Goal: Check status: Check status

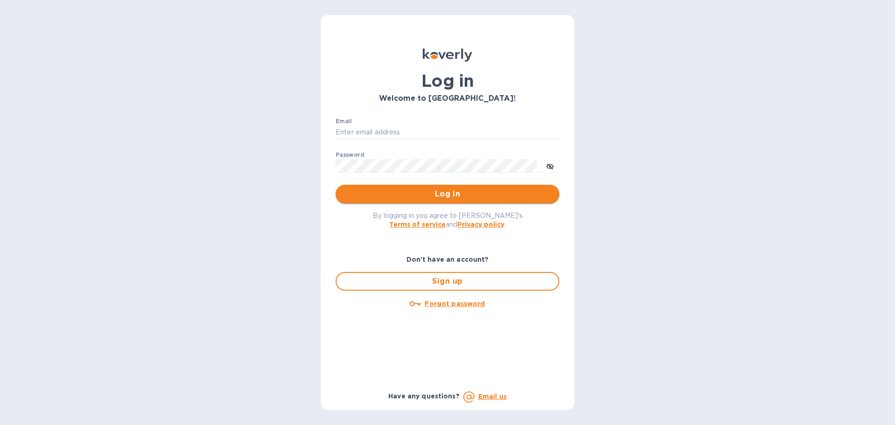
type input "[EMAIL_ADDRESS][DOMAIN_NAME]"
click at [392, 195] on span "Log in" at bounding box center [447, 193] width 209 height 11
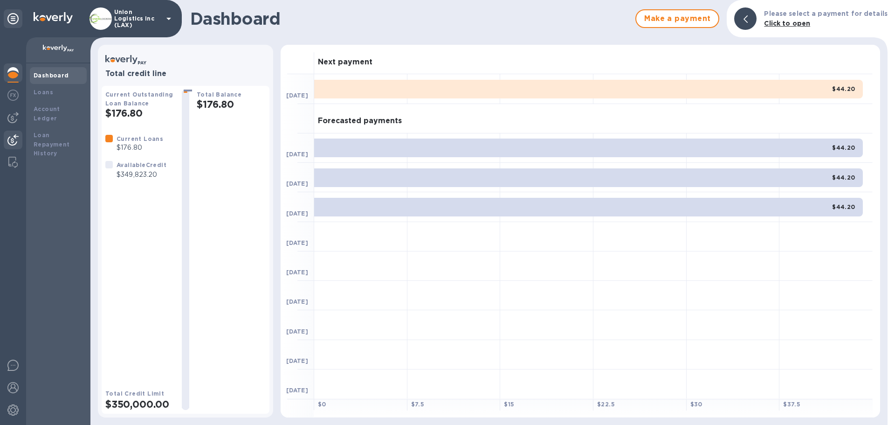
click at [17, 136] on img at bounding box center [12, 139] width 11 height 11
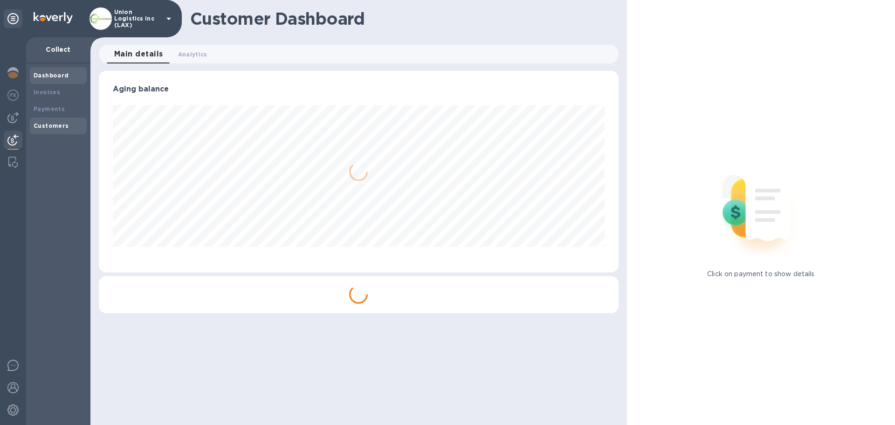
scroll to position [201, 519]
click at [57, 115] on div "Payments" at bounding box center [58, 109] width 57 height 17
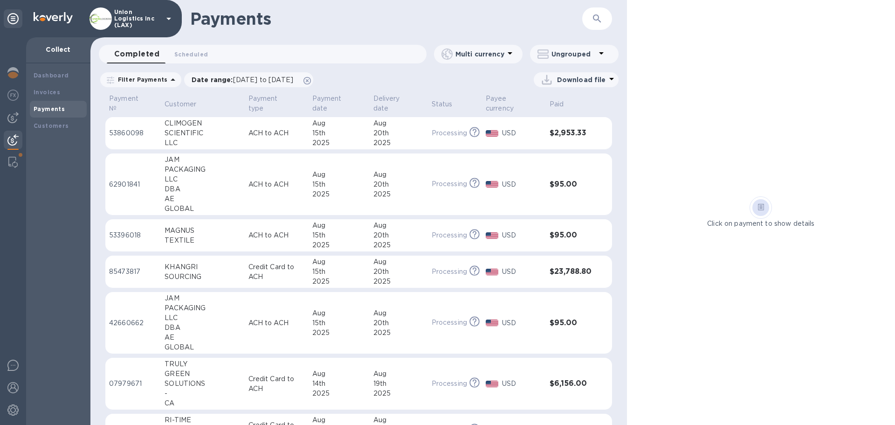
click at [127, 23] on p "Union Logistics Inc (LAX)" at bounding box center [137, 19] width 47 height 20
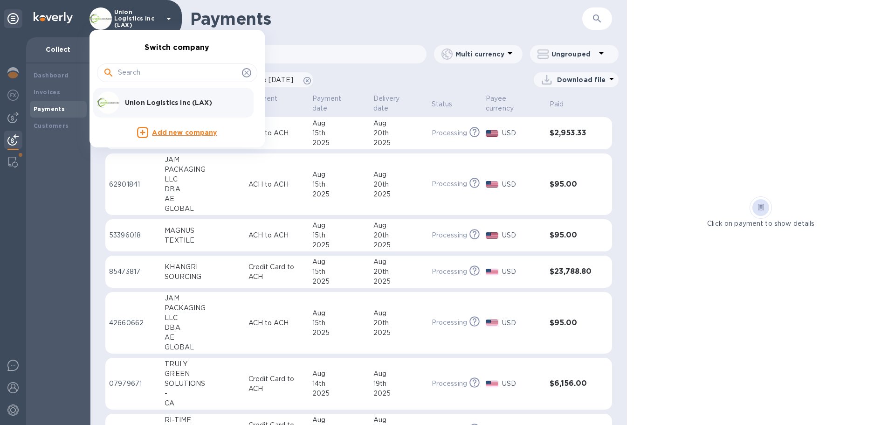
click at [127, 23] on div at bounding box center [447, 212] width 895 height 425
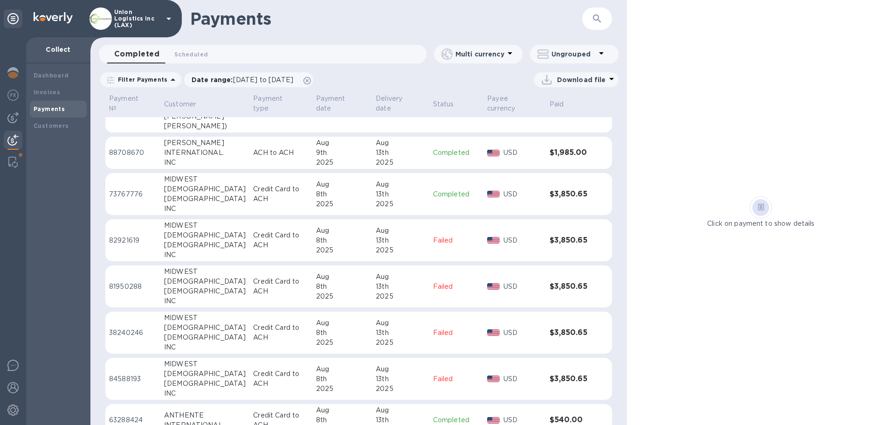
scroll to position [958, 0]
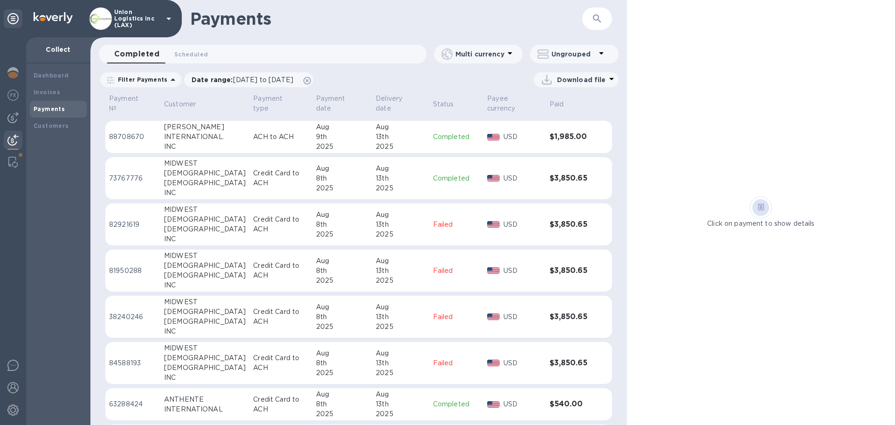
click at [588, 17] on button "button" at bounding box center [597, 18] width 22 height 22
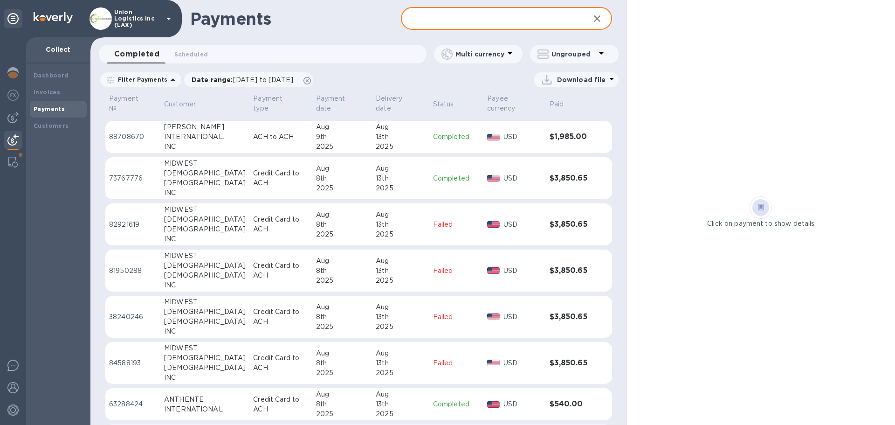
paste input "Truly Green"
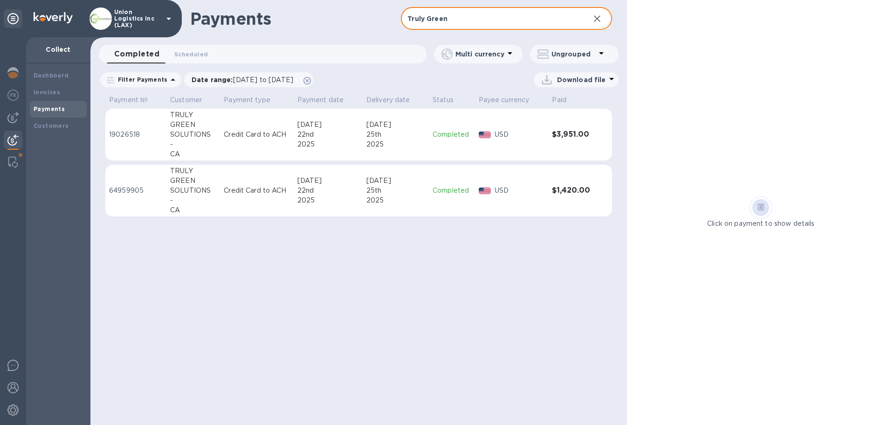
type input "Truly Green"
click at [48, 107] on b "Payments" at bounding box center [49, 108] width 31 height 7
click at [596, 15] on icon "button" at bounding box center [596, 18] width 11 height 11
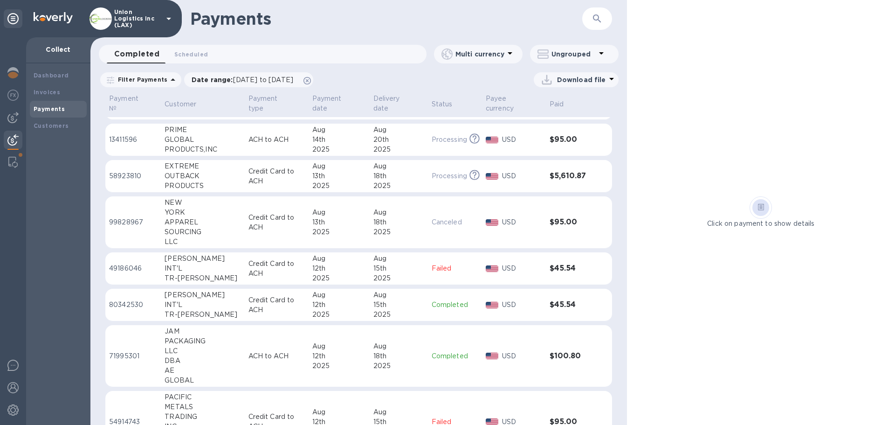
scroll to position [419, 0]
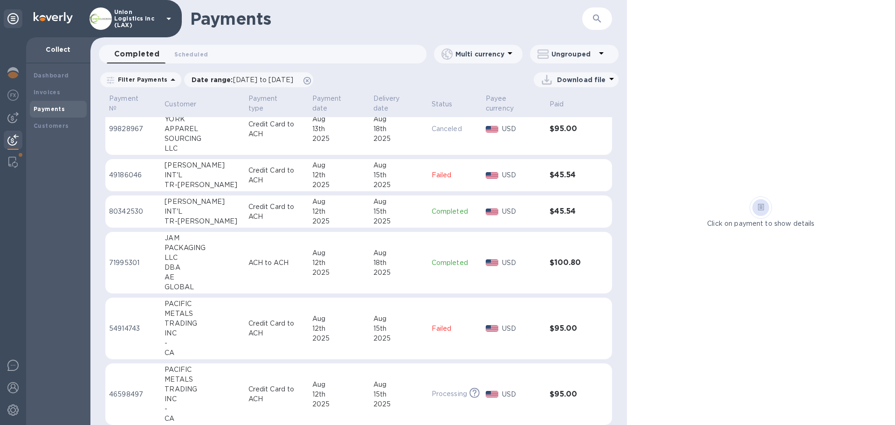
click at [378, 216] on div "15th" at bounding box center [398, 211] width 51 height 10
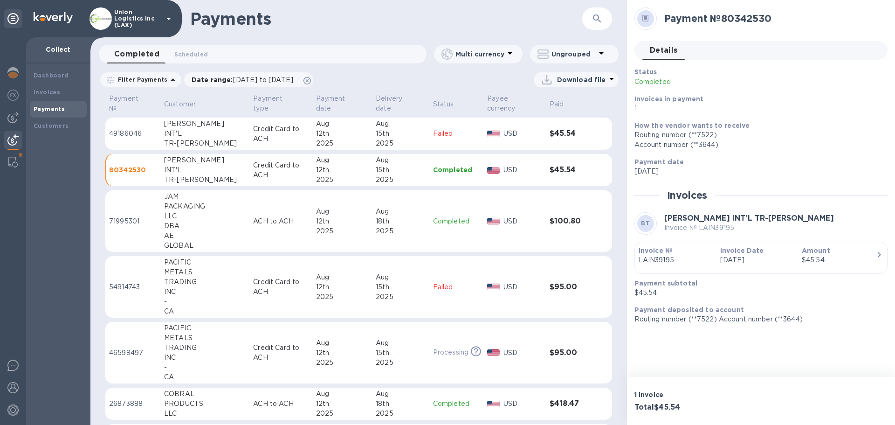
scroll to position [399, 0]
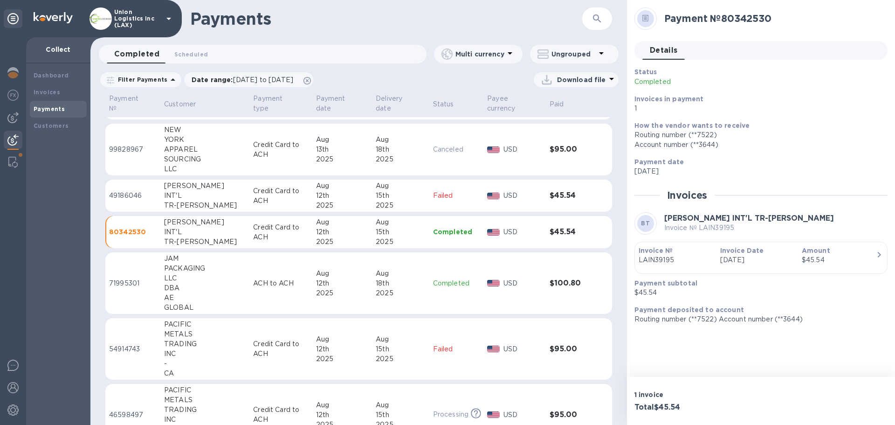
click at [594, 18] on icon "button" at bounding box center [596, 18] width 11 height 11
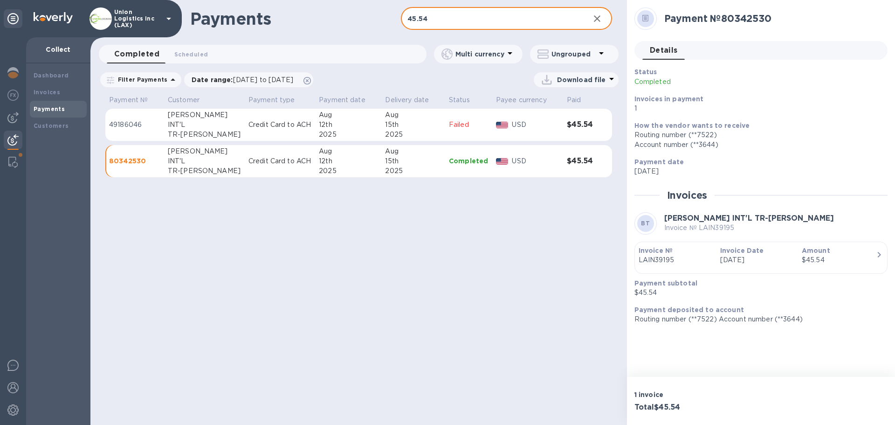
type input "45.54"
click at [344, 134] on div "2025" at bounding box center [348, 135] width 59 height 10
click at [328, 165] on div "12th" at bounding box center [349, 161] width 59 height 10
